Goal: Information Seeking & Learning: Understand process/instructions

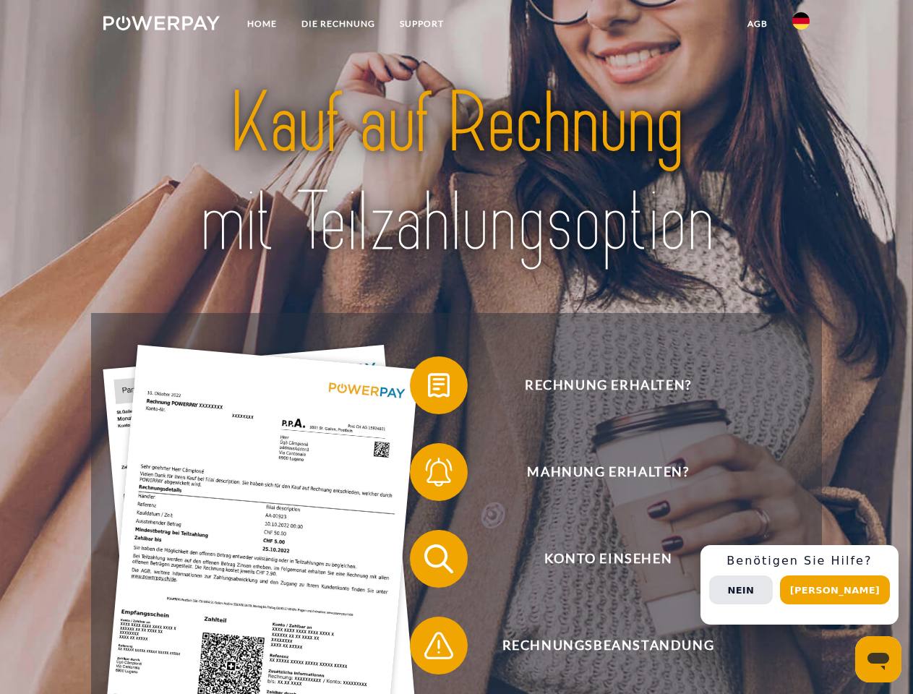
click at [161, 25] on img at bounding box center [161, 23] width 116 height 14
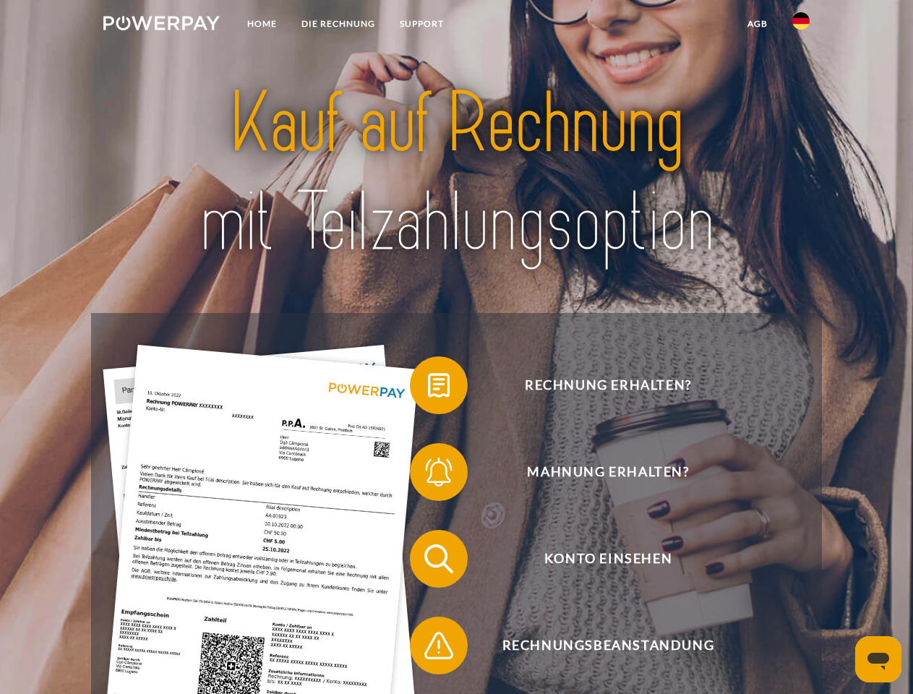
click at [801, 25] on img at bounding box center [800, 20] width 17 height 17
click at [757, 24] on link "agb" at bounding box center [757, 24] width 45 height 26
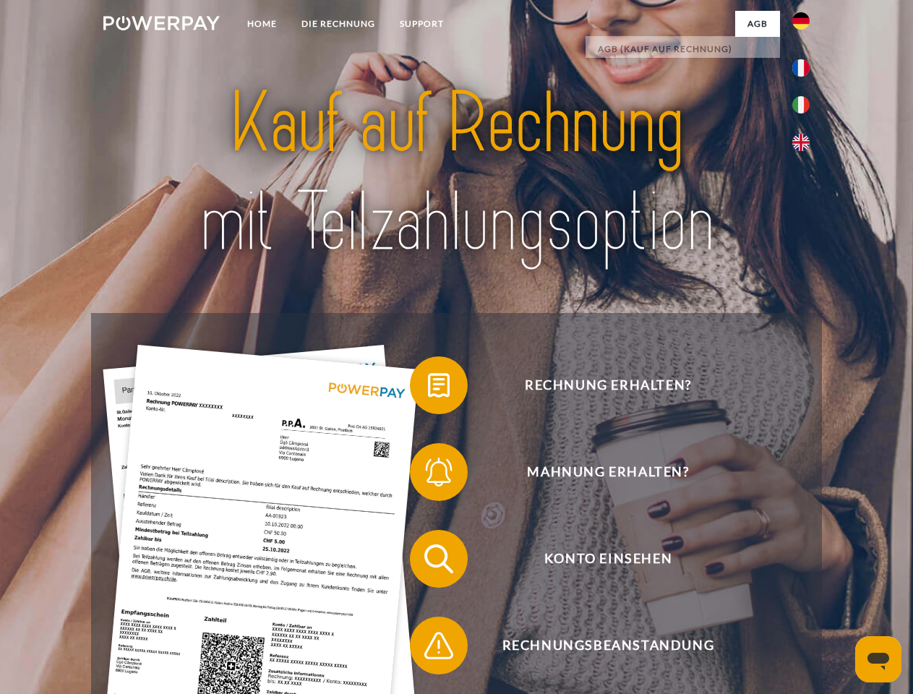
click at [428, 388] on span at bounding box center [417, 385] width 72 height 72
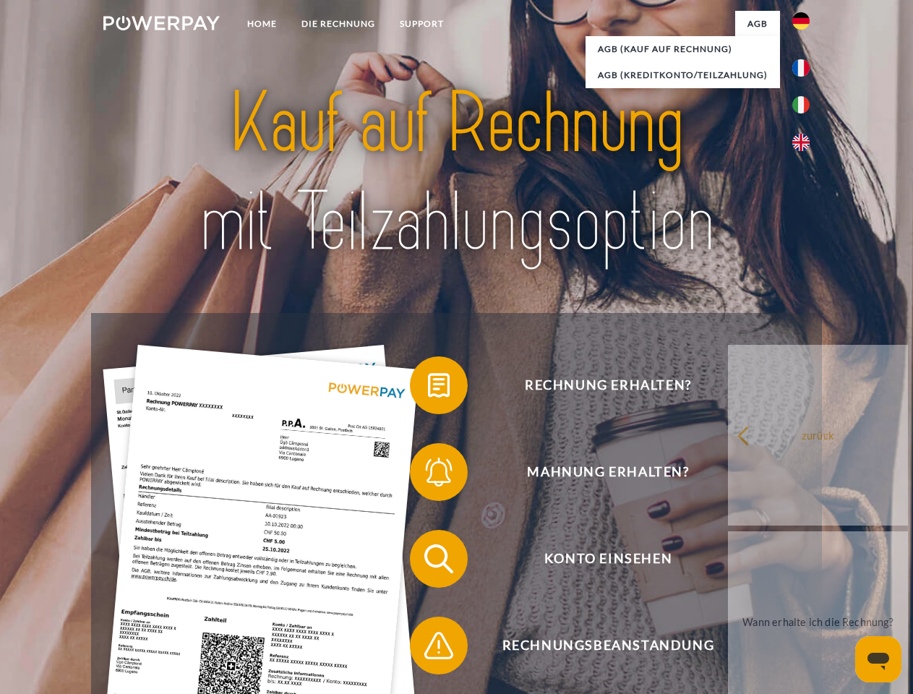
click at [428, 475] on span at bounding box center [417, 472] width 72 height 72
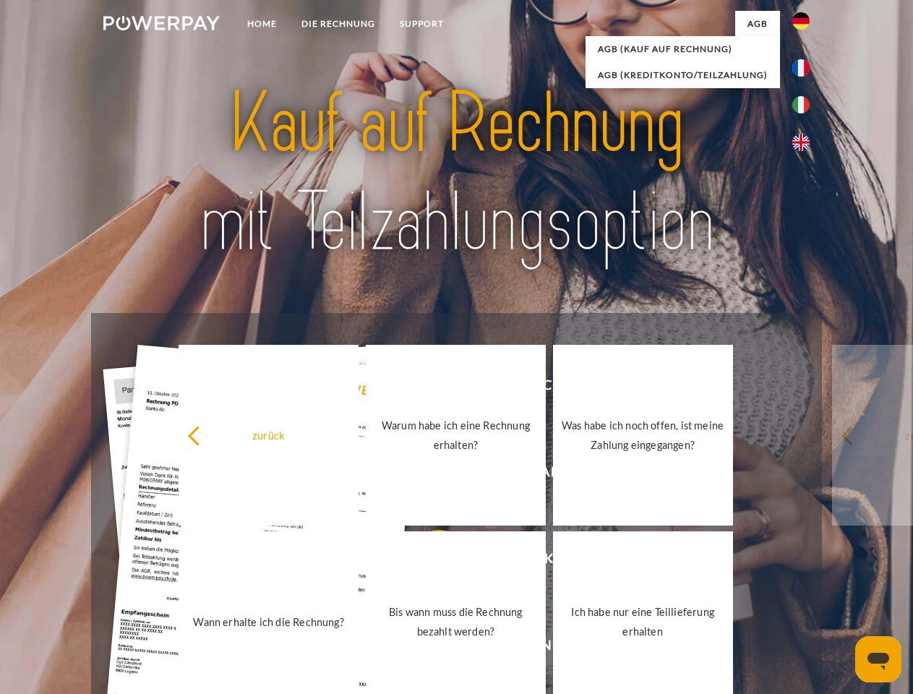
click at [428, 562] on link "Bis wann muss die Rechnung bezahlt werden?" at bounding box center [456, 621] width 180 height 181
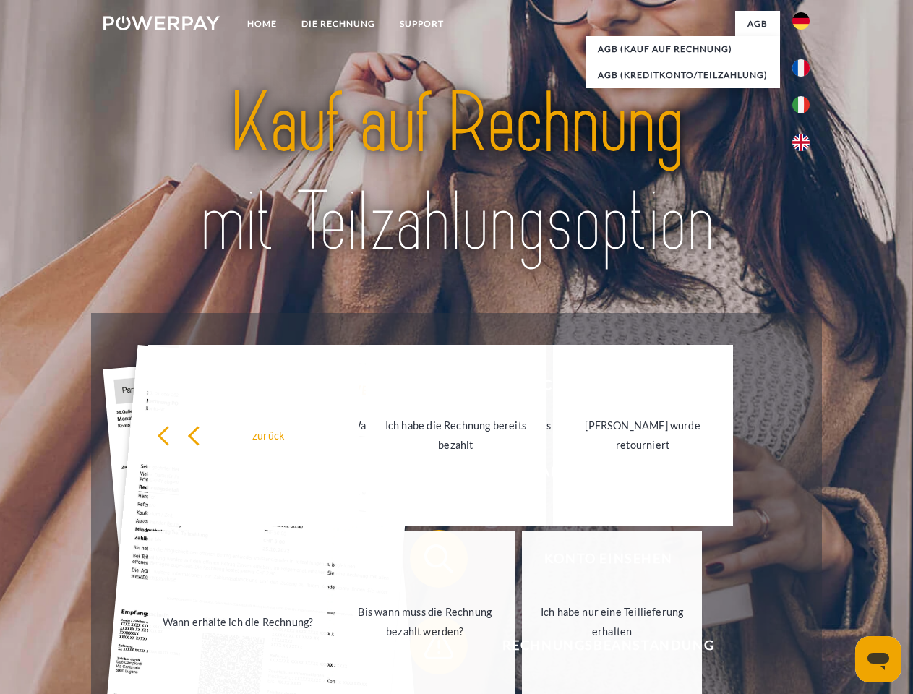
click at [428, 649] on span at bounding box center [417, 646] width 72 height 72
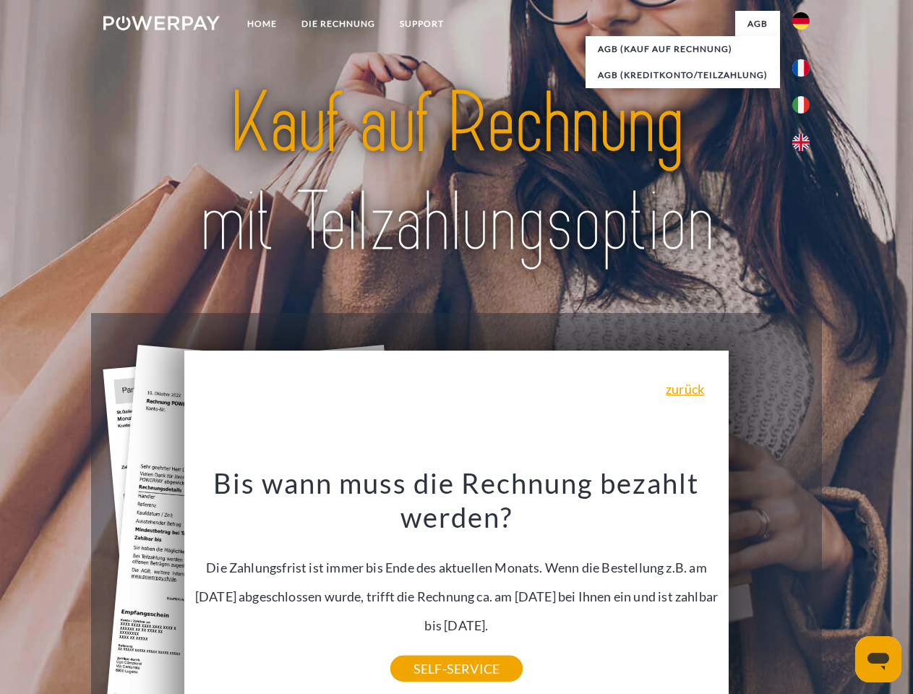
click at [805, 585] on div "Rechnung erhalten? Mahnung erhalten? Konto einsehen" at bounding box center [456, 602] width 730 height 578
click at [769, 588] on span "Konto einsehen" at bounding box center [608, 559] width 354 height 58
click at [840, 590] on header "Home DIE RECHNUNG SUPPORT" at bounding box center [456, 499] width 913 height 999
